Goal: Complete application form

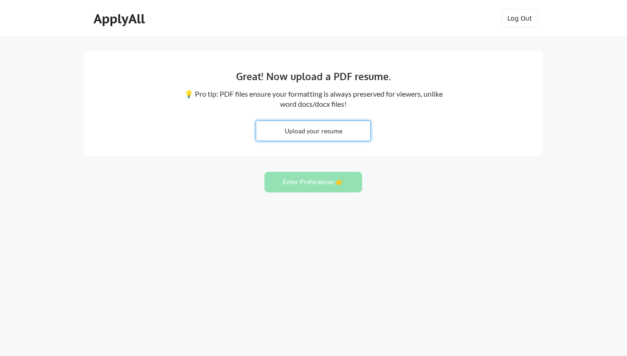
click at [319, 132] on input "file" at bounding box center [313, 131] width 114 height 20
type input "C:\fakepath\[PERSON_NAME] Program Management [DATE].pdf"
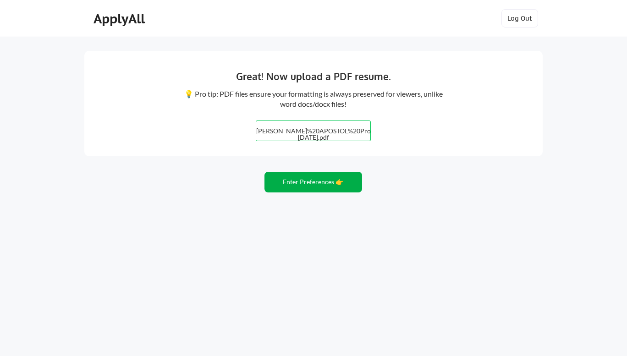
click at [311, 183] on button "Enter Preferences 👉" at bounding box center [313, 182] width 98 height 21
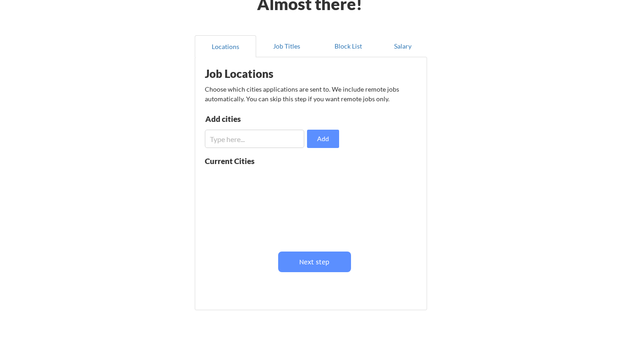
scroll to position [46, 0]
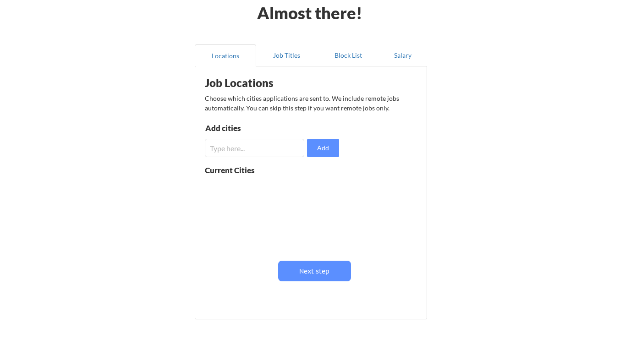
click at [246, 150] on input "input" at bounding box center [254, 148] width 99 height 18
click at [223, 148] on input "input" at bounding box center [254, 148] width 99 height 18
type input "Remote"
click at [487, 142] on div "Almost there! Locations Job Titles Block List Salary Job Locations Choose which…" at bounding box center [310, 178] width 620 height 449
click at [333, 147] on button "Add" at bounding box center [323, 148] width 32 height 18
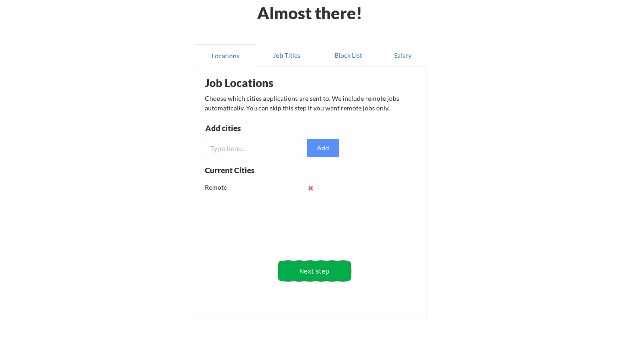
click at [328, 269] on button "Next step" at bounding box center [314, 271] width 73 height 21
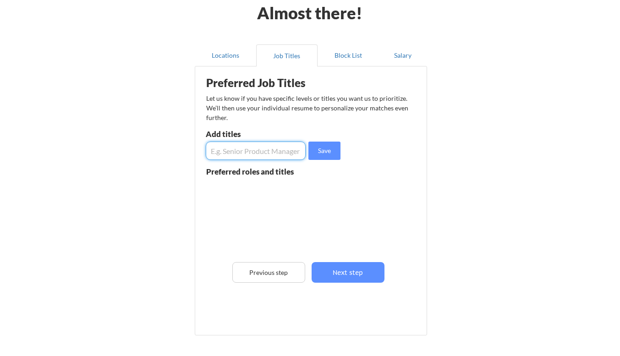
click at [236, 153] on input "input" at bounding box center [256, 151] width 100 height 18
click at [221, 151] on input "input" at bounding box center [256, 151] width 100 height 18
type input "Senior Principal Program Manager"
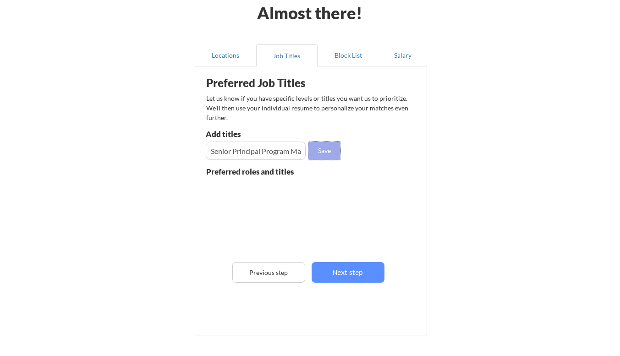
click at [330, 151] on button "Save" at bounding box center [324, 151] width 32 height 18
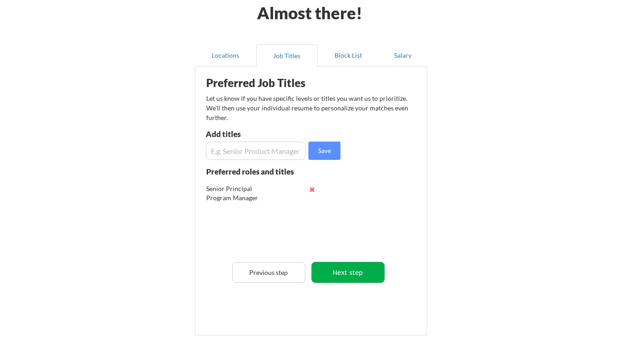
click at [360, 269] on button "Next step" at bounding box center [348, 272] width 73 height 21
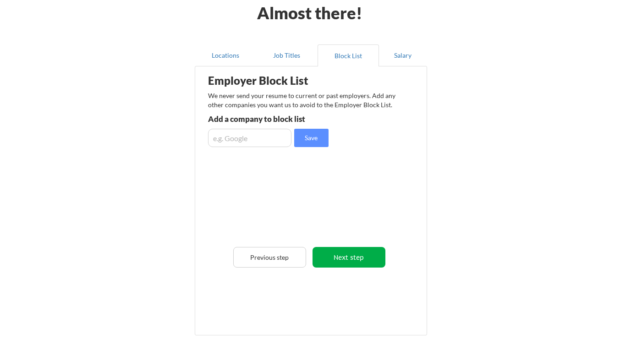
click at [358, 257] on button "Next step" at bounding box center [349, 257] width 73 height 21
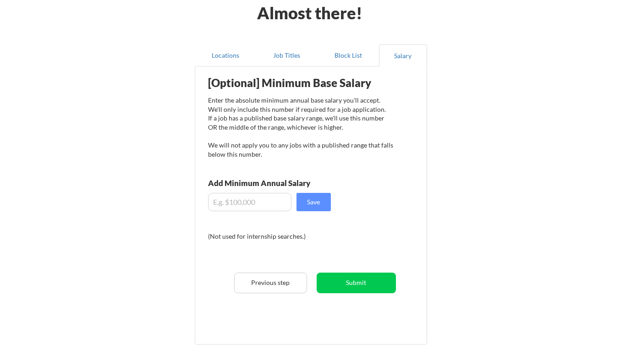
click at [269, 203] on input "input" at bounding box center [249, 202] width 83 height 18
click at [226, 205] on input "input" at bounding box center [249, 202] width 83 height 18
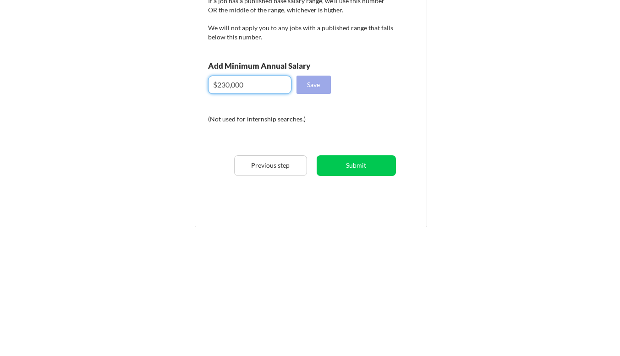
type input "$230,000"
click at [322, 84] on div "[Optional] Minimum Base Salary Enter the absolute minimum annual base salary yo…" at bounding box center [313, 202] width 226 height 262
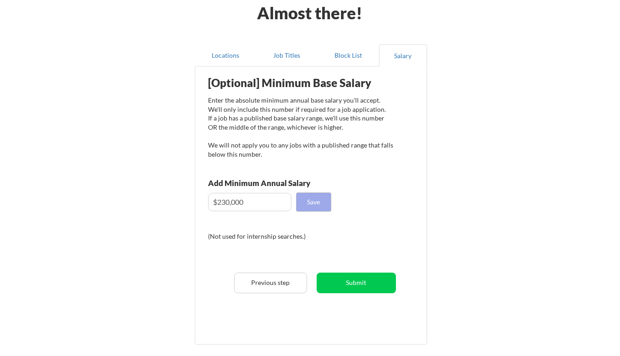
click at [322, 203] on button "Save" at bounding box center [314, 202] width 34 height 18
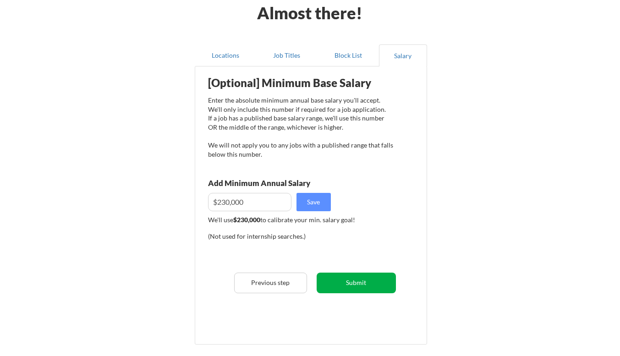
click at [371, 283] on button "Submit" at bounding box center [356, 283] width 79 height 21
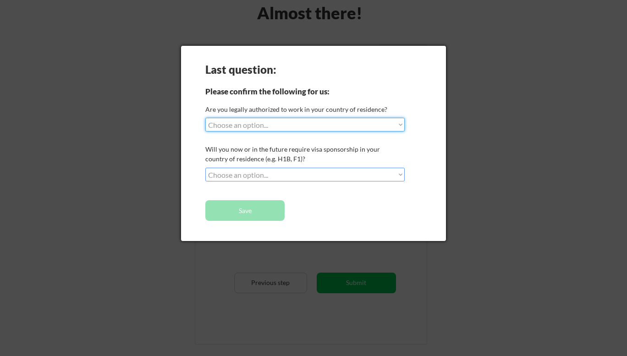
click at [402, 122] on select "Choose an option... Yes, I am a [DEMOGRAPHIC_DATA] Citizen Yes, I am a [DEMOGRA…" at bounding box center [304, 125] width 199 height 14
select select ""yes__i_am_a_[DEMOGRAPHIC_DATA]""
click at [205, 118] on select "Choose an option... Yes, I am a [DEMOGRAPHIC_DATA] Citizen Yes, I am a [DEMOGRA…" at bounding box center [304, 125] width 199 height 14
click at [400, 174] on select "Choose an option... No, I will not need sponsorship Yes, I will need sponsorship" at bounding box center [304, 175] width 199 height 14
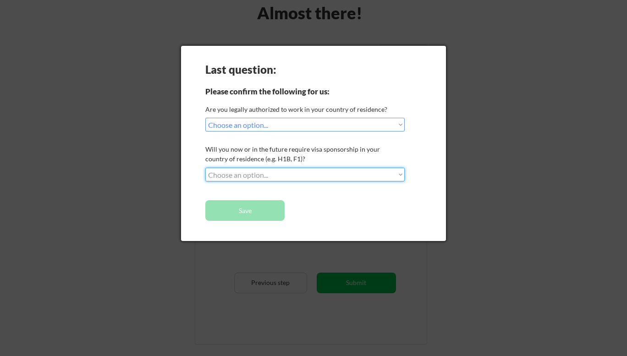
select select ""no__i_will_not_need_sponsorship""
click at [205, 168] on select "Choose an option... No, I will not need sponsorship Yes, I will need sponsorship" at bounding box center [304, 175] width 199 height 14
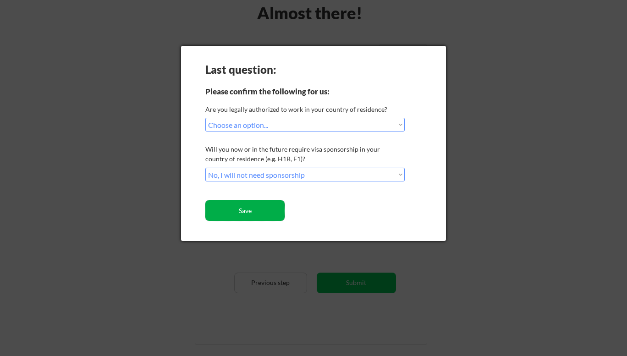
click at [244, 209] on button "Save" at bounding box center [244, 210] width 79 height 21
